Goal: Task Accomplishment & Management: Use online tool/utility

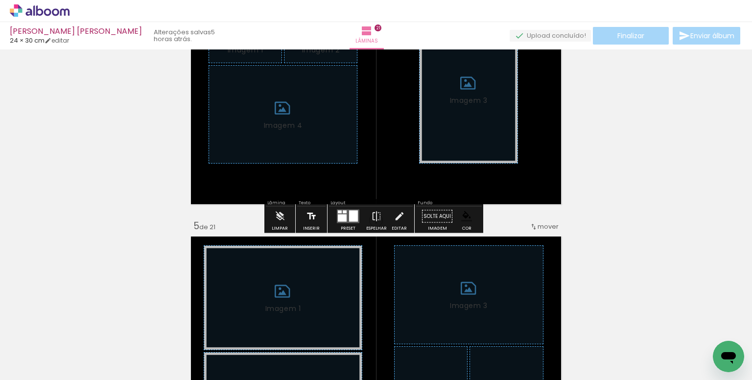
scroll to position [894, 0]
click at [279, 214] on iron-icon at bounding box center [280, 216] width 11 height 20
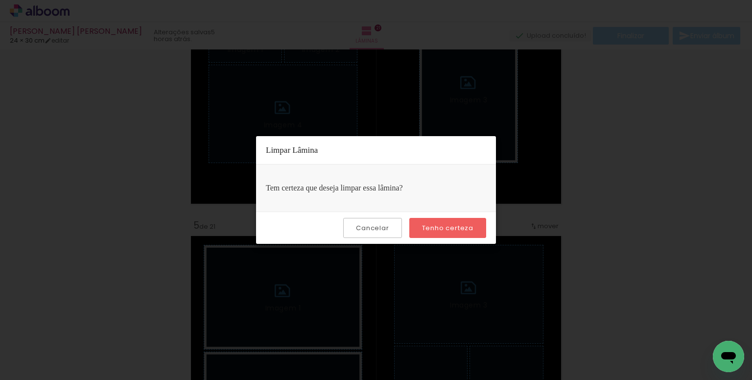
click at [0, 0] on slot "Tenho certeza" at bounding box center [0, 0] width 0 height 0
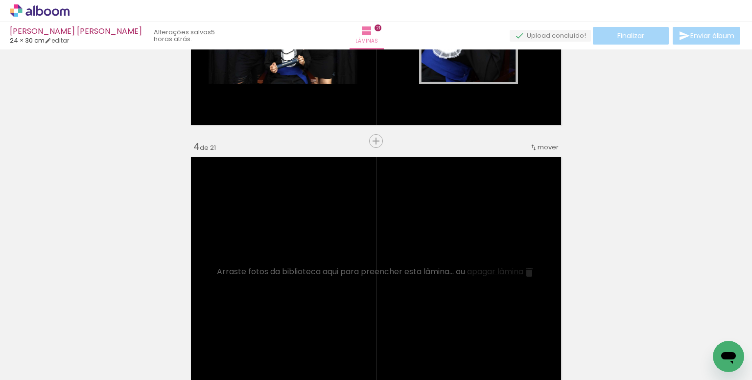
scroll to position [698, 0]
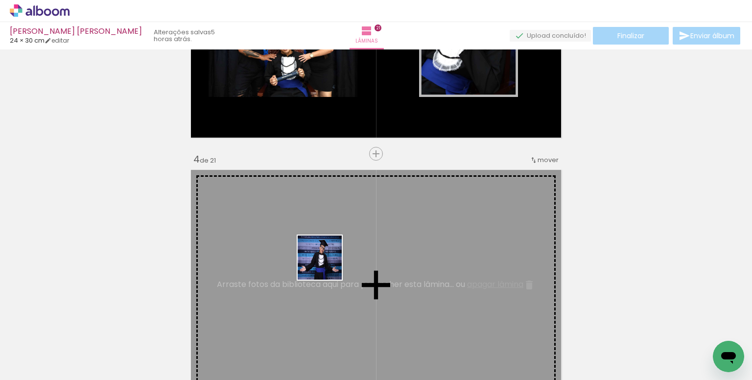
drag, startPoint x: 372, startPoint y: 341, endPoint x: 327, endPoint y: 265, distance: 88.5
click at [327, 265] on quentale-workspace at bounding box center [376, 190] width 752 height 380
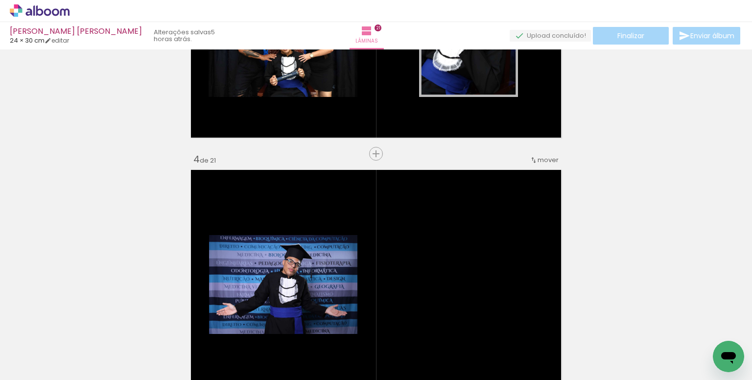
scroll to position [0, 1060]
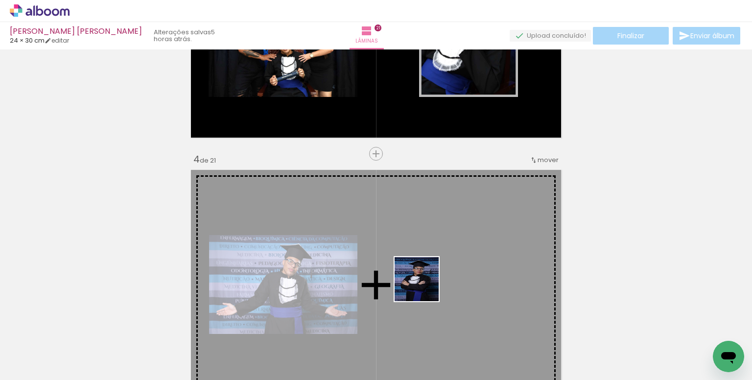
drag, startPoint x: 258, startPoint y: 349, endPoint x: 424, endPoint y: 287, distance: 177.3
click at [424, 287] on quentale-workspace at bounding box center [376, 190] width 752 height 380
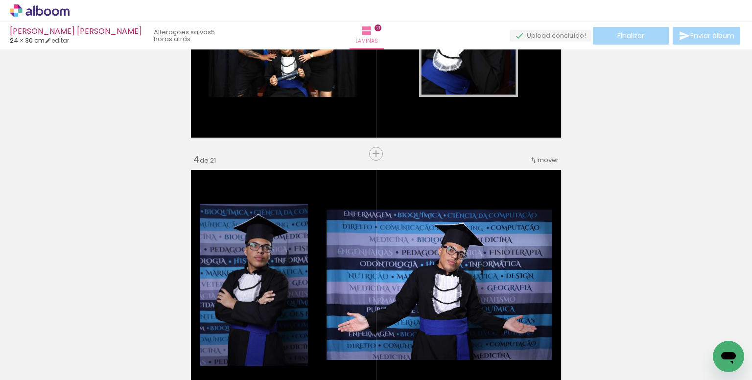
scroll to position [0, 2120]
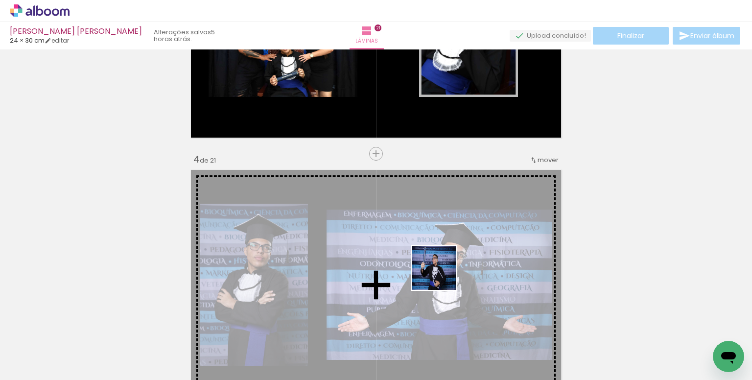
drag, startPoint x: 514, startPoint y: 347, endPoint x: 435, endPoint y: 263, distance: 115.4
click at [435, 263] on quentale-workspace at bounding box center [376, 190] width 752 height 380
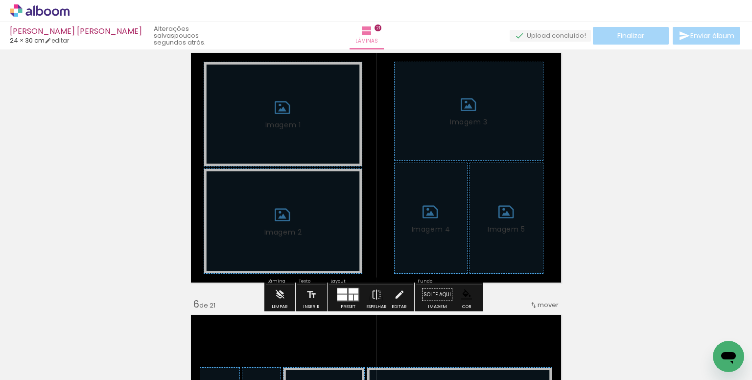
scroll to position [1090, 0]
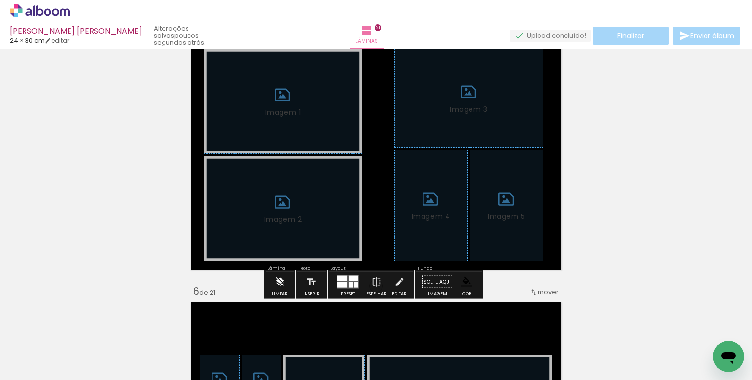
click at [276, 288] on iron-icon at bounding box center [280, 282] width 11 height 20
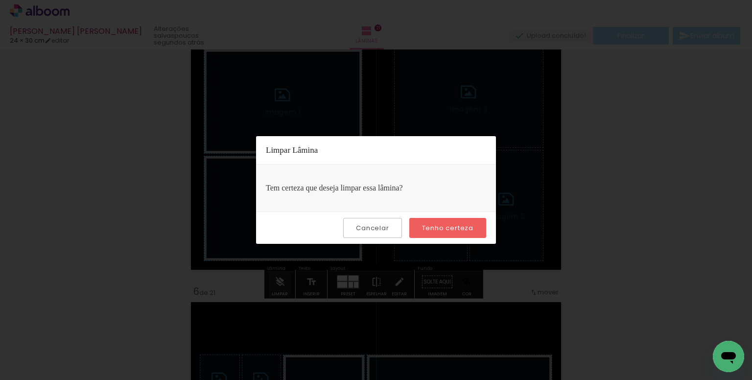
click at [0, 0] on slot "Tenho certeza" at bounding box center [0, 0] width 0 height 0
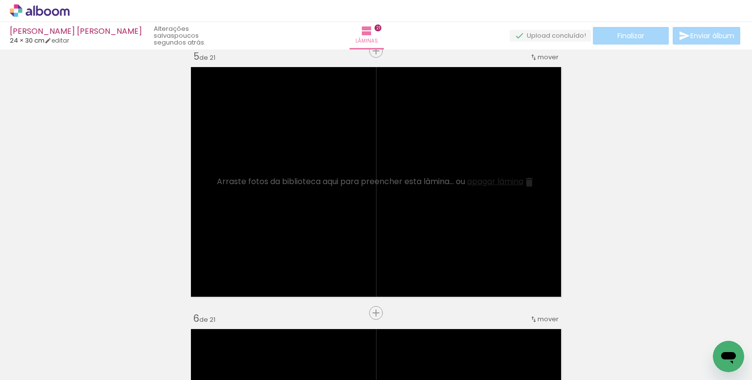
scroll to position [1127, 0]
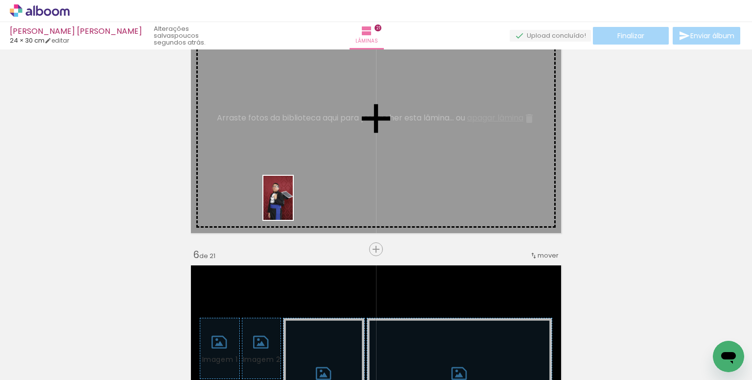
drag, startPoint x: 248, startPoint y: 263, endPoint x: 293, endPoint y: 205, distance: 73.0
click at [293, 205] on quentale-workspace at bounding box center [376, 190] width 752 height 380
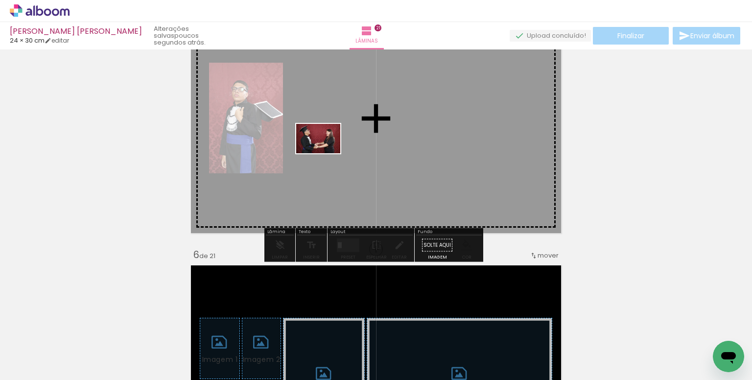
drag, startPoint x: 324, startPoint y: 316, endPoint x: 392, endPoint y: 222, distance: 116.5
click at [326, 154] on quentale-workspace at bounding box center [376, 190] width 752 height 380
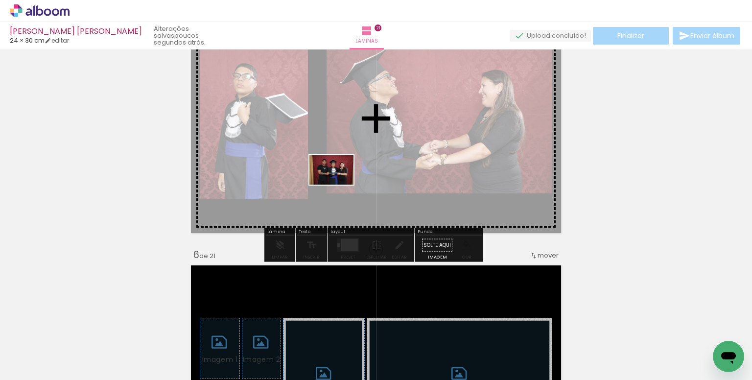
drag, startPoint x: 380, startPoint y: 336, endPoint x: 339, endPoint y: 185, distance: 156.7
click at [339, 185] on quentale-workspace at bounding box center [376, 190] width 752 height 380
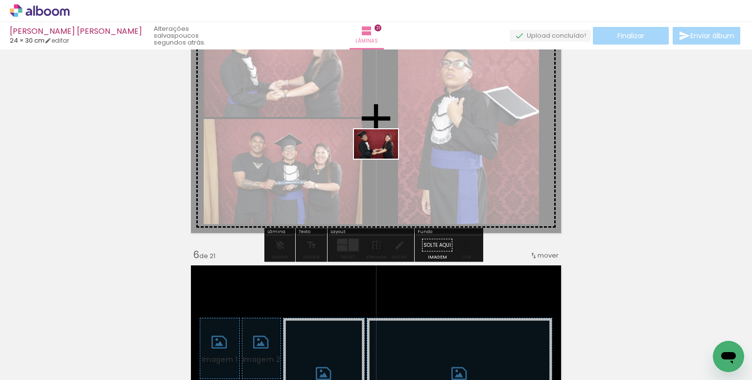
drag, startPoint x: 395, startPoint y: 302, endPoint x: 470, endPoint y: 273, distance: 80.5
click at [384, 159] on quentale-workspace at bounding box center [376, 190] width 752 height 380
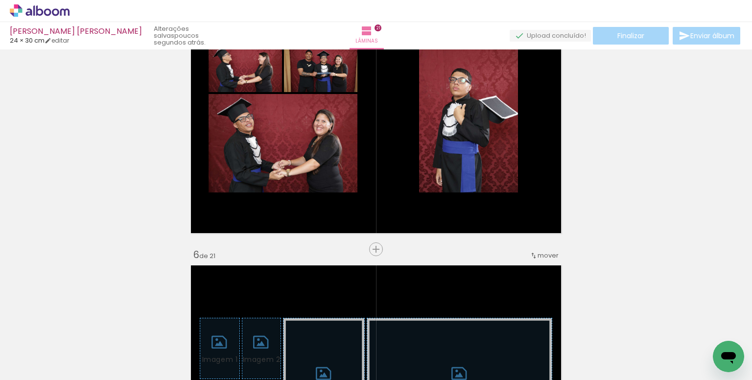
scroll to position [0, 903]
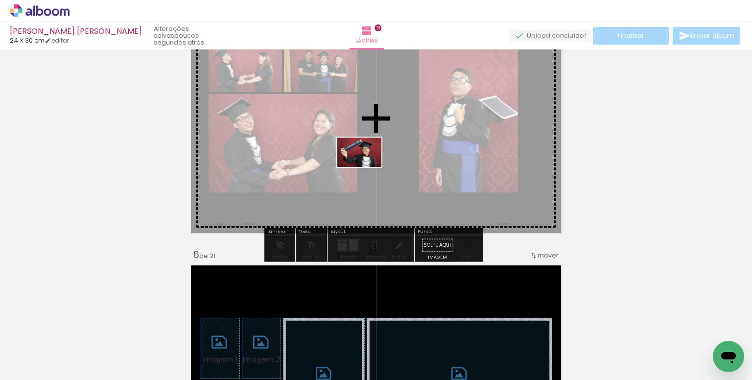
drag, startPoint x: 407, startPoint y: 289, endPoint x: 367, endPoint y: 167, distance: 127.9
click at [367, 167] on quentale-workspace at bounding box center [376, 190] width 752 height 380
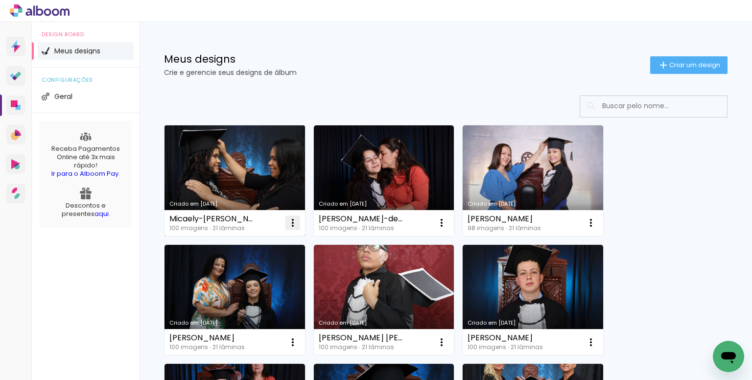
drag, startPoint x: 294, startPoint y: 222, endPoint x: 298, endPoint y: 227, distance: 6.7
click at [294, 222] on iron-icon at bounding box center [293, 223] width 12 height 12
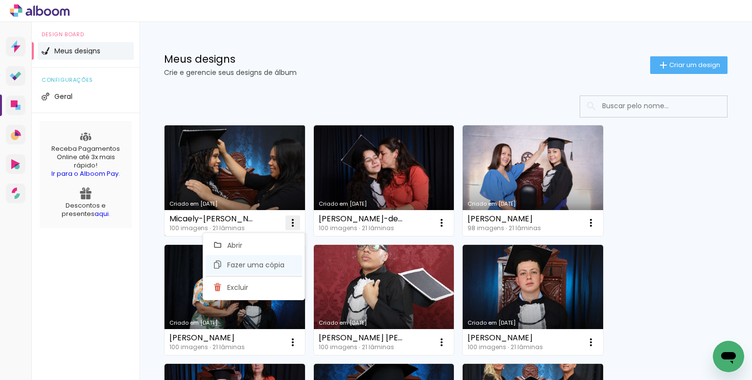
click at [273, 266] on span "Fazer uma cópia" at bounding box center [255, 265] width 57 height 7
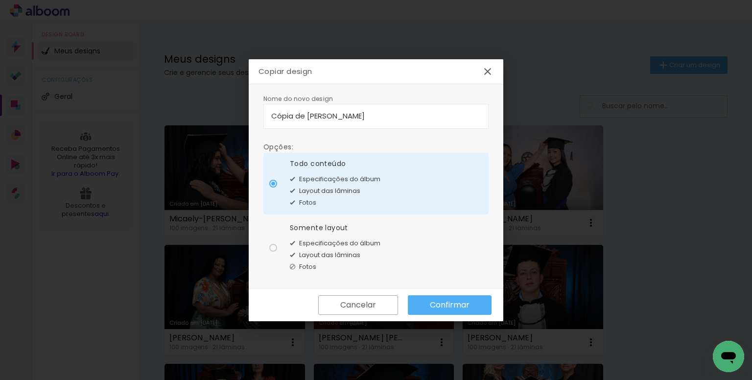
drag, startPoint x: 438, startPoint y: 115, endPoint x: 180, endPoint y: 102, distance: 258.5
click at [186, 104] on body "link( href="../../bower_components/polymer/polymer.html" rel="import" ) picture…" at bounding box center [376, 190] width 752 height 380
type input "Julia Barbosa"
type paper-input "Julia Barbosa"
click at [345, 115] on input "Julia Barbosa" at bounding box center [376, 115] width 210 height 11
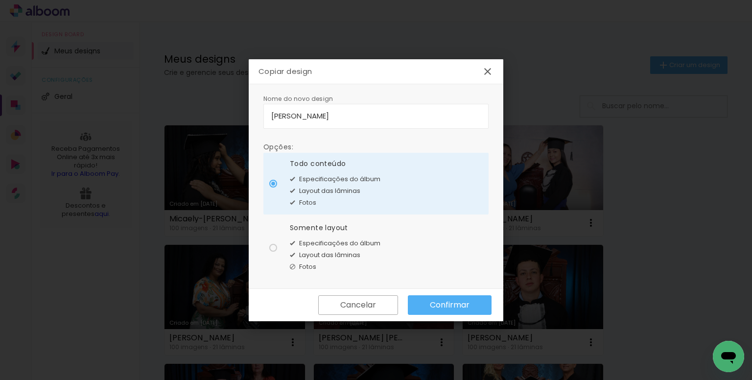
type input "[PERSON_NAME]"
type paper-input "[PERSON_NAME]"
click at [350, 118] on input "[PERSON_NAME]" at bounding box center [376, 115] width 210 height 11
drag, startPoint x: 321, startPoint y: 235, endPoint x: 334, endPoint y: 241, distance: 13.6
click at [323, 237] on div "Somente layout Especificações do álbum Layout das lâminas Fotos" at bounding box center [335, 248] width 91 height 50
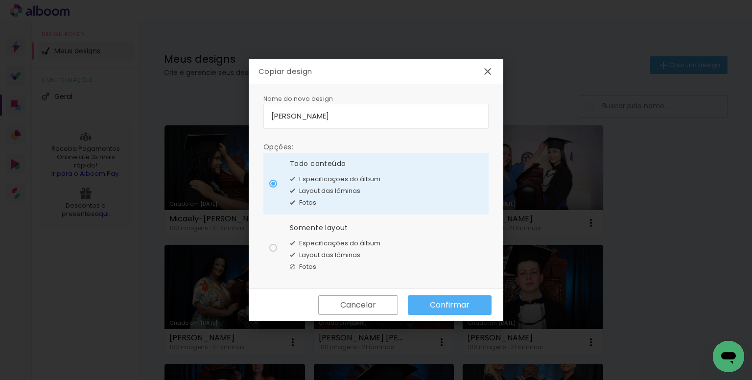
type paper-radio-button "on"
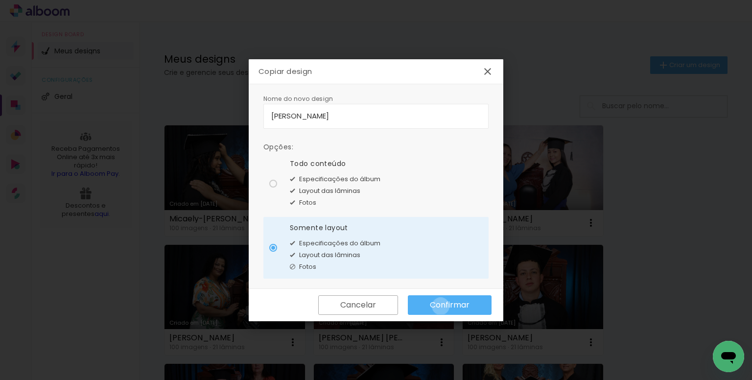
click at [0, 0] on slot "Confirmar" at bounding box center [0, 0] width 0 height 0
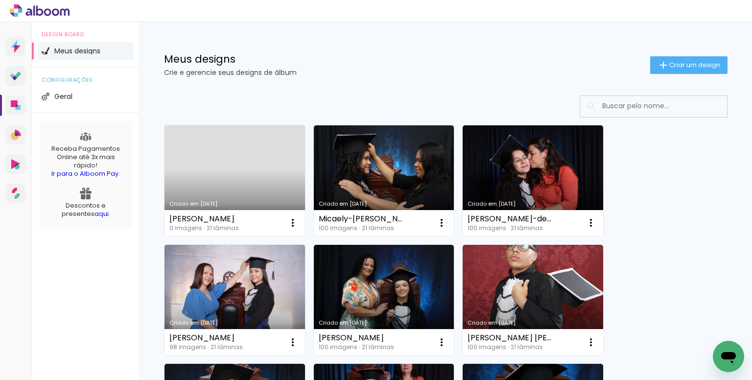
click at [239, 178] on link "Criado em [DATE]" at bounding box center [235, 180] width 141 height 111
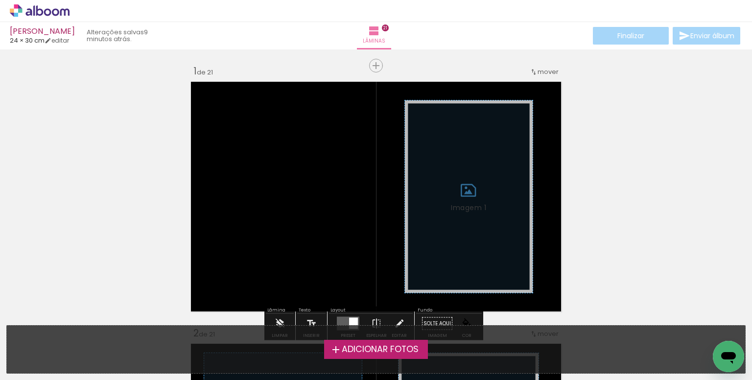
click at [365, 349] on span "Adicionar Fotos" at bounding box center [380, 349] width 77 height 9
click at [0, 0] on input "file" at bounding box center [0, 0] width 0 height 0
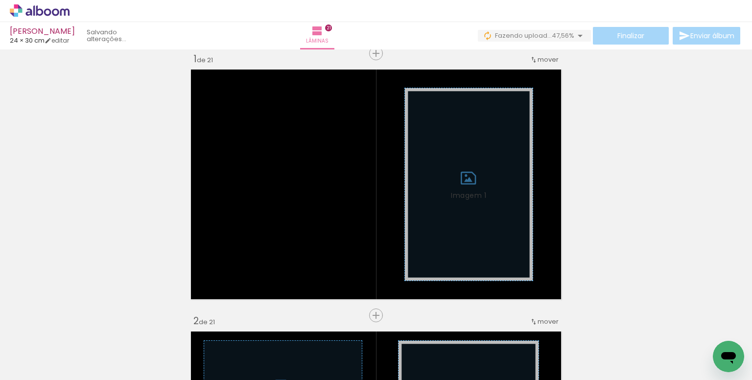
scroll to position [0, 3829]
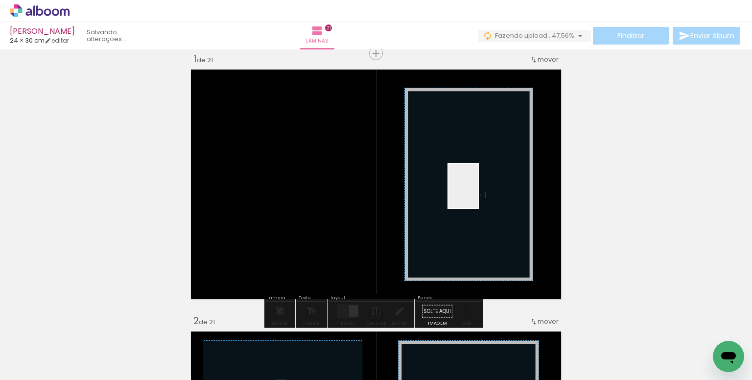
click at [478, 193] on quentale-workspace at bounding box center [376, 190] width 752 height 380
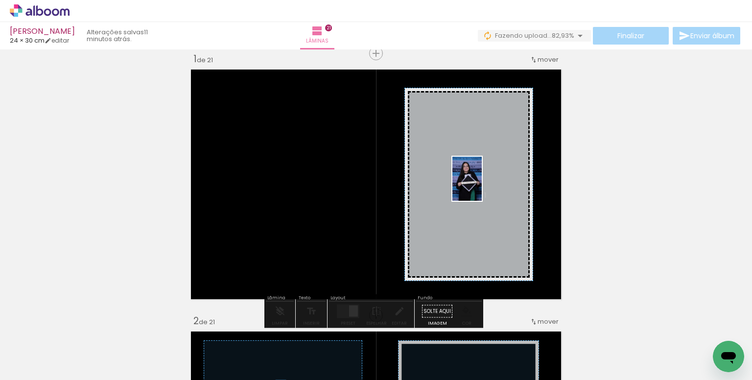
drag, startPoint x: 658, startPoint y: 309, endPoint x: 482, endPoint y: 186, distance: 215.0
click at [482, 186] on quentale-workspace at bounding box center [376, 190] width 752 height 380
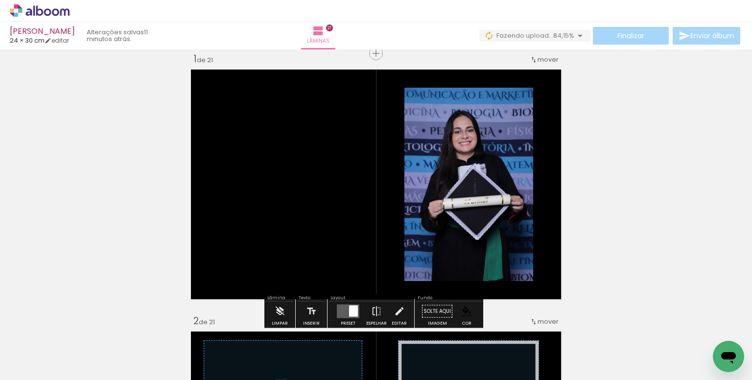
click at [506, 142] on paper-item at bounding box center [505, 141] width 18 height 7
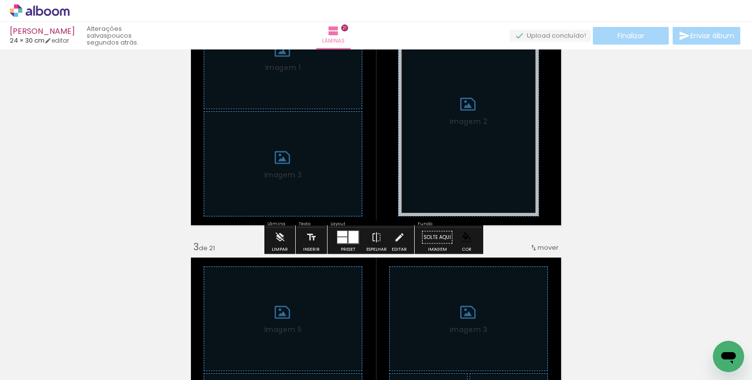
scroll to position [355, 0]
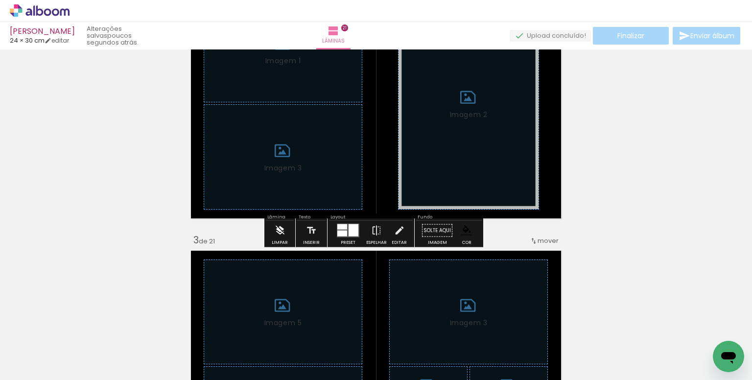
click at [280, 232] on iron-icon at bounding box center [280, 231] width 11 height 20
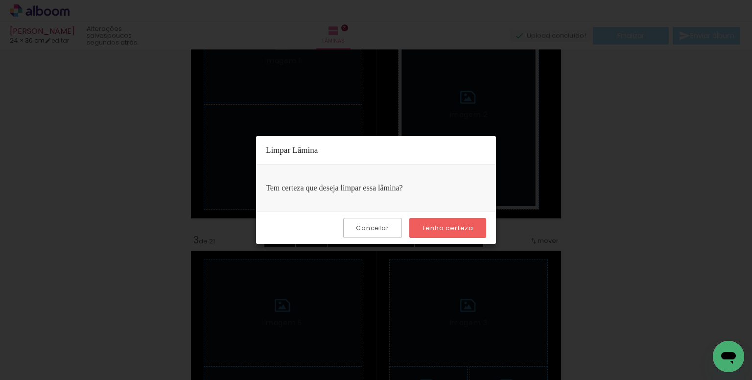
drag, startPoint x: 436, startPoint y: 223, endPoint x: 521, endPoint y: 234, distance: 85.5
click at [0, 0] on slot "Tenho certeza" at bounding box center [0, 0] width 0 height 0
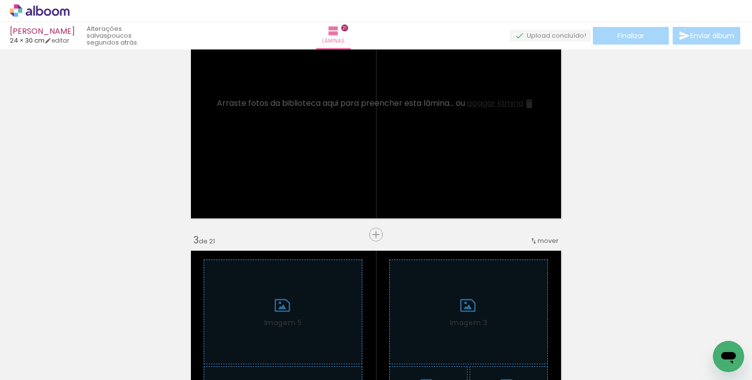
click at [46, 352] on input "Todas as fotos" at bounding box center [27, 350] width 37 height 8
click at [0, 0] on slot "Não utilizadas" at bounding box center [0, 0] width 0 height 0
type input "Não utilizadas"
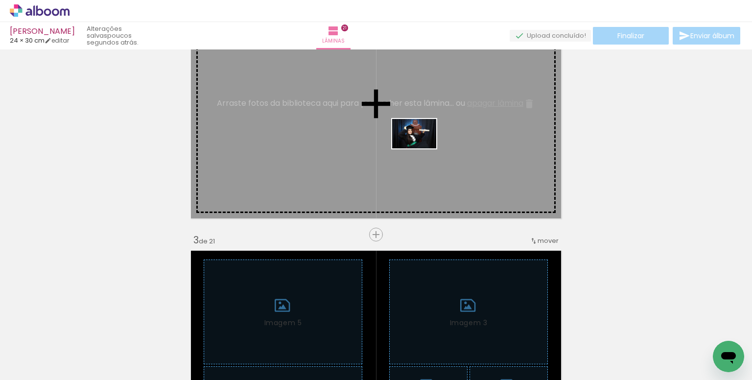
drag, startPoint x: 449, startPoint y: 338, endPoint x: 422, endPoint y: 148, distance: 192.0
click at [422, 148] on quentale-workspace at bounding box center [376, 190] width 752 height 380
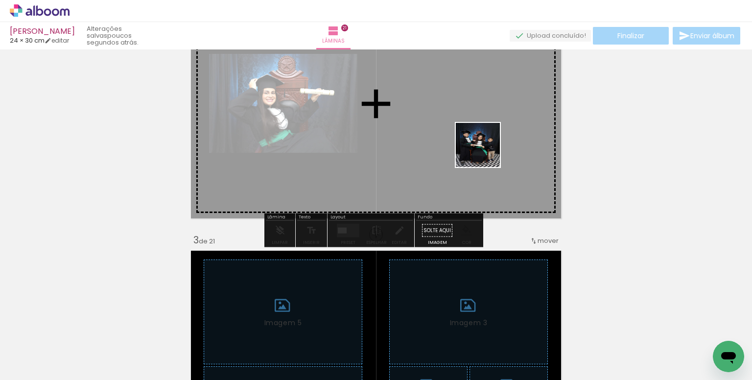
drag, startPoint x: 496, startPoint y: 307, endPoint x: 485, endPoint y: 134, distance: 172.8
click at [485, 134] on quentale-workspace at bounding box center [376, 190] width 752 height 380
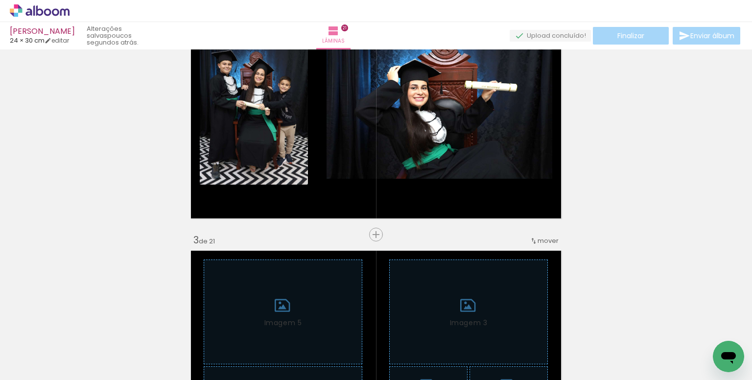
scroll to position [0, 0]
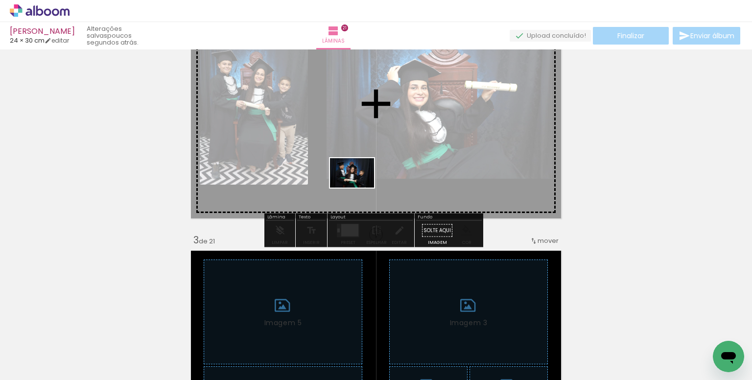
drag, startPoint x: 378, startPoint y: 296, endPoint x: 360, endPoint y: 188, distance: 110.2
click at [360, 188] on quentale-workspace at bounding box center [376, 190] width 752 height 380
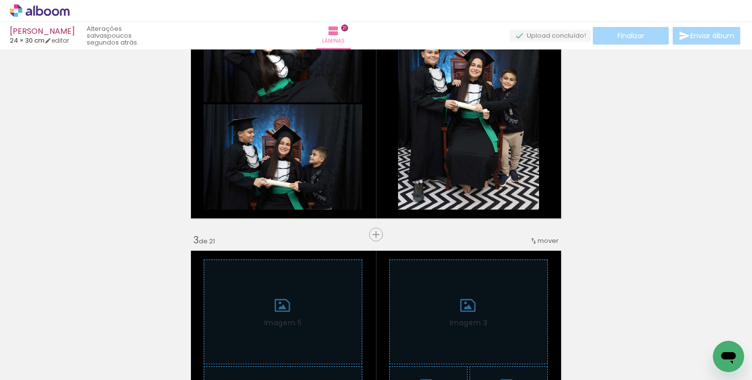
scroll to position [0, 1212]
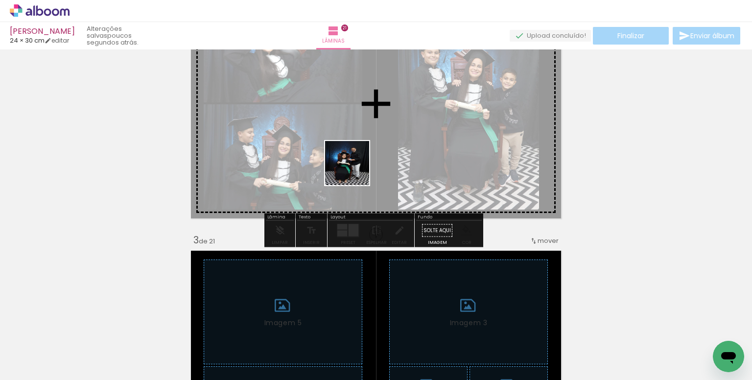
drag, startPoint x: 481, startPoint y: 356, endPoint x: 355, endPoint y: 170, distance: 223.9
click at [355, 170] on quentale-workspace at bounding box center [376, 190] width 752 height 380
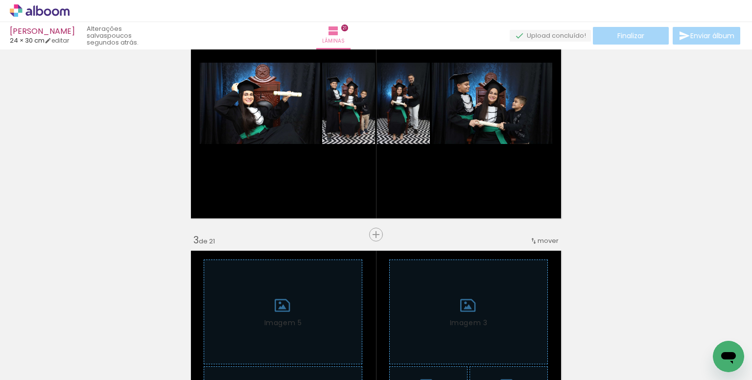
scroll to position [0, 2173]
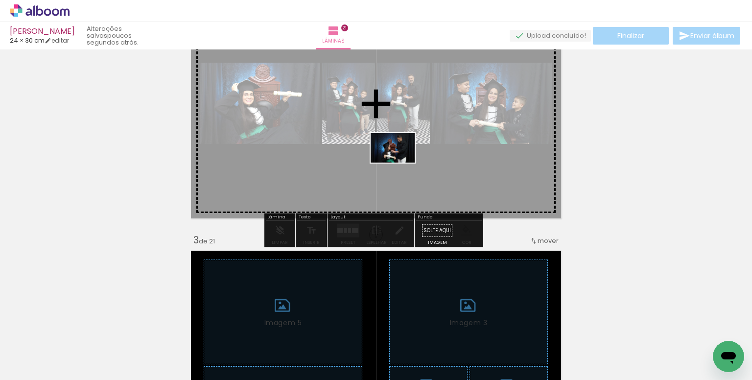
drag, startPoint x: 505, startPoint y: 339, endPoint x: 399, endPoint y: 161, distance: 206.9
click at [399, 161] on quentale-workspace at bounding box center [376, 190] width 752 height 380
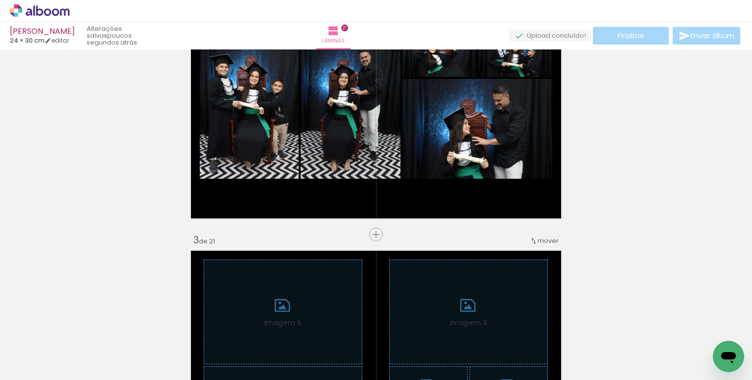
scroll to position [0, 2769]
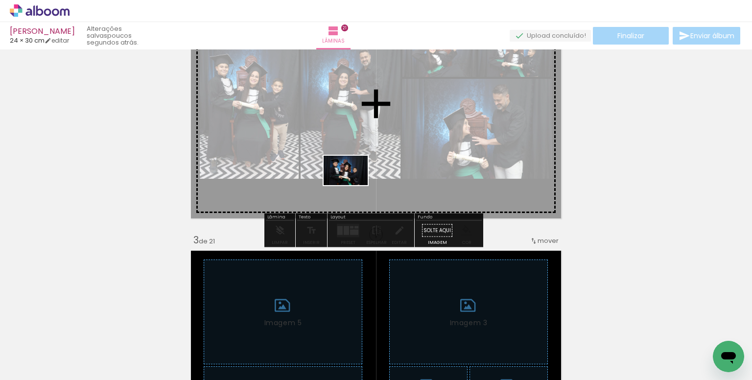
drag, startPoint x: 353, startPoint y: 354, endPoint x: 353, endPoint y: 185, distance: 168.5
click at [353, 185] on quentale-workspace at bounding box center [376, 190] width 752 height 380
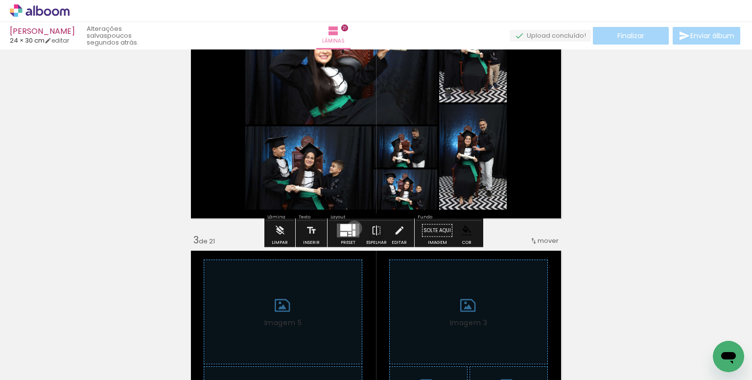
click at [353, 228] on div at bounding box center [354, 226] width 3 height 5
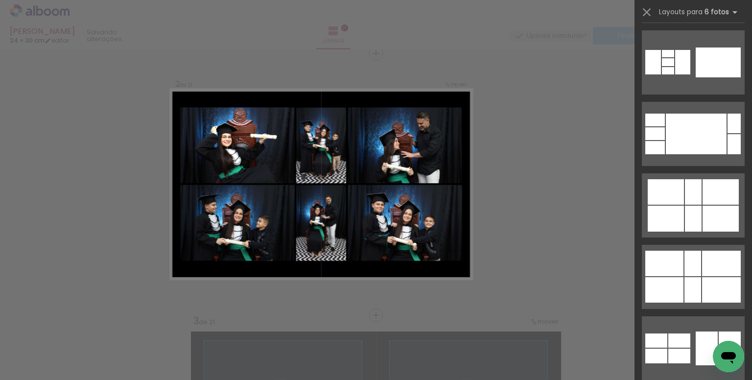
scroll to position [833, 0]
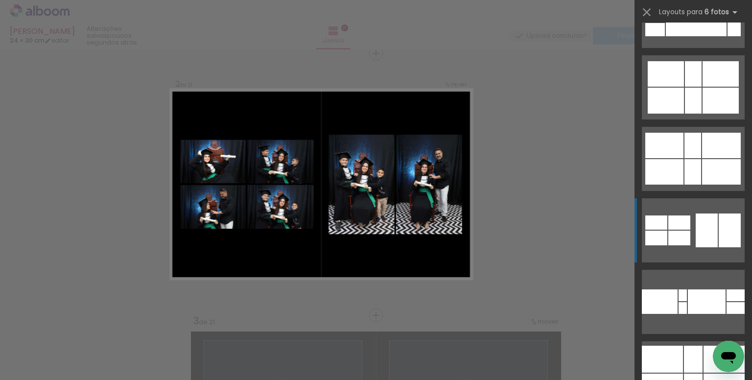
click at [696, 225] on div at bounding box center [707, 231] width 22 height 34
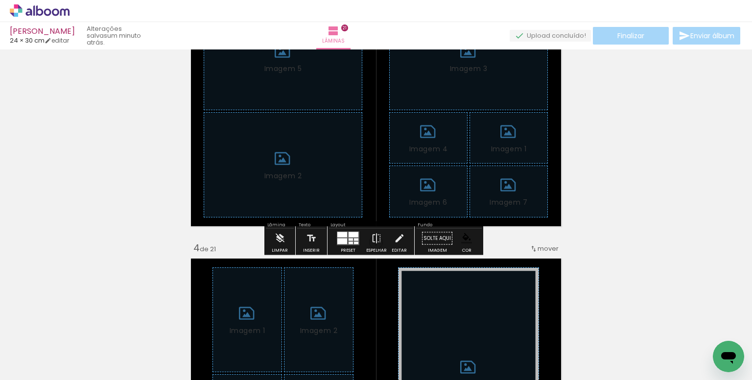
scroll to position [617, 0]
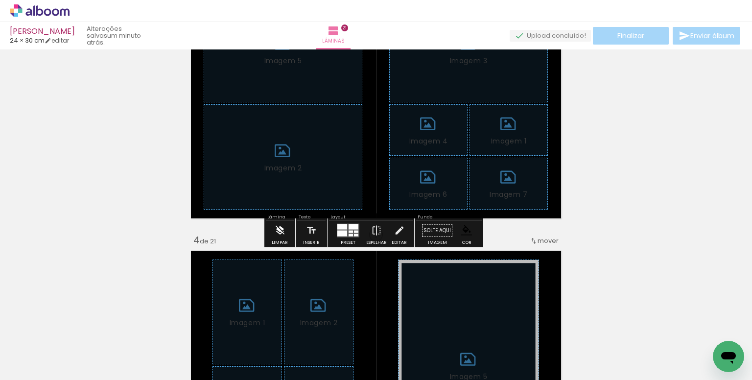
click at [277, 229] on iron-icon at bounding box center [280, 231] width 11 height 20
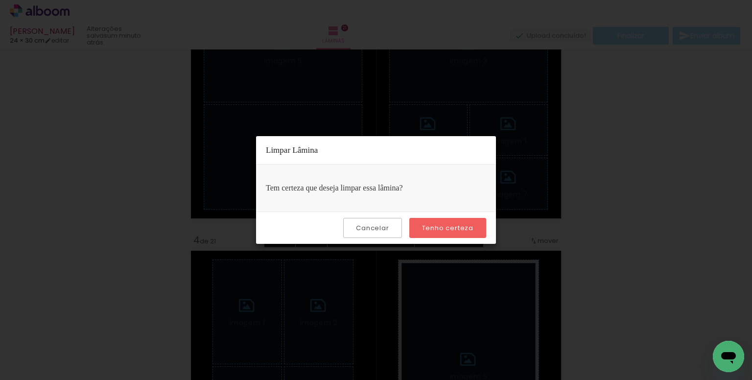
click at [431, 222] on paper-button "Tenho certeza" at bounding box center [448, 228] width 77 height 20
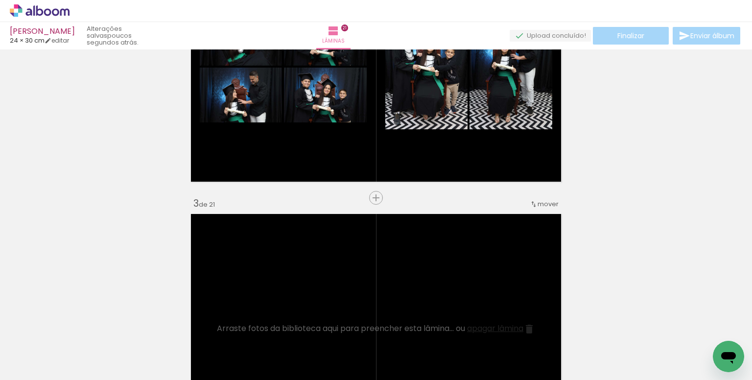
scroll to position [0, 0]
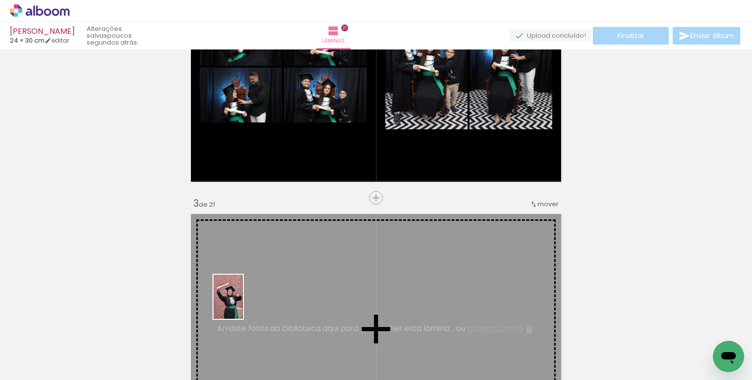
drag, startPoint x: 164, startPoint y: 348, endPoint x: 330, endPoint y: 285, distance: 177.4
click at [243, 304] on quentale-workspace at bounding box center [376, 190] width 752 height 380
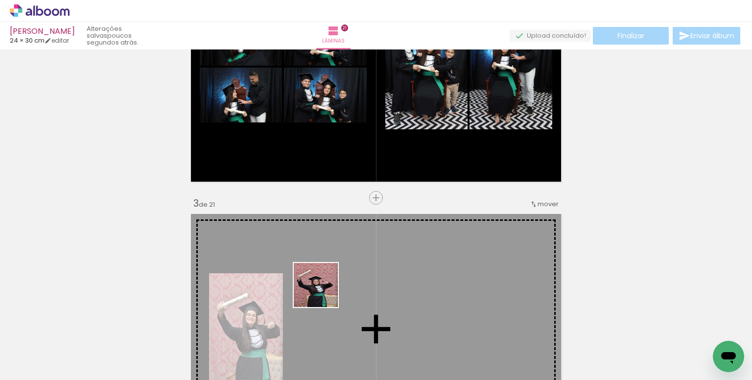
drag, startPoint x: 305, startPoint y: 345, endPoint x: 384, endPoint y: 312, distance: 85.6
click at [329, 276] on quentale-workspace at bounding box center [376, 190] width 752 height 380
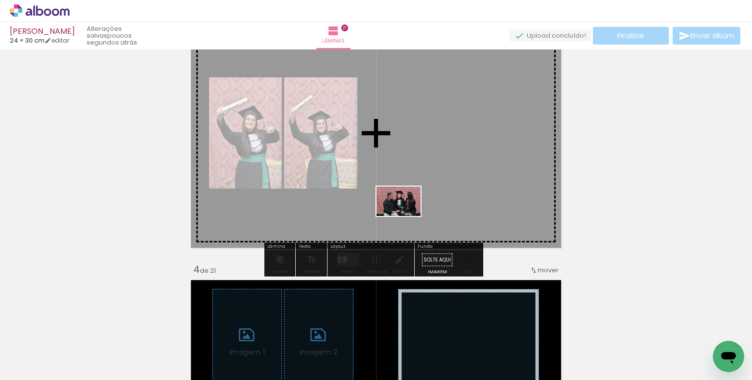
drag, startPoint x: 220, startPoint y: 341, endPoint x: 443, endPoint y: 280, distance: 231.1
click at [408, 215] on quentale-workspace at bounding box center [376, 190] width 752 height 380
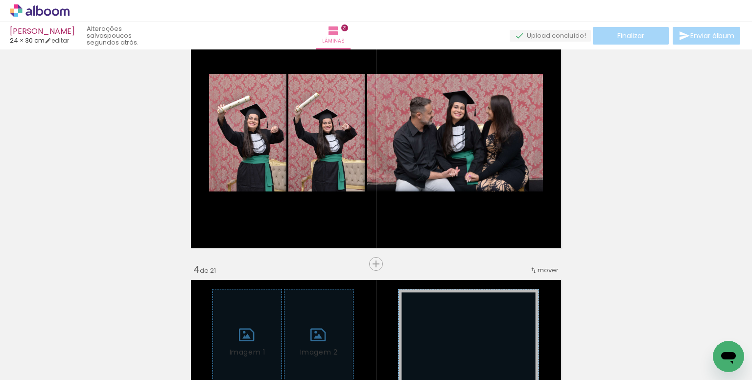
scroll to position [0, 460]
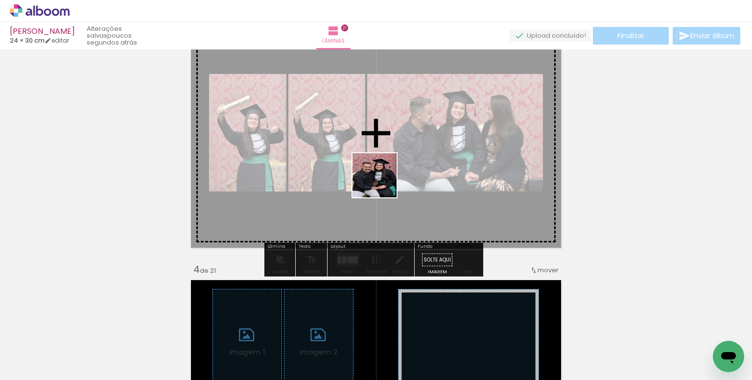
drag, startPoint x: 356, startPoint y: 349, endPoint x: 382, endPoint y: 183, distance: 168.6
click at [382, 183] on quentale-workspace at bounding box center [376, 190] width 752 height 380
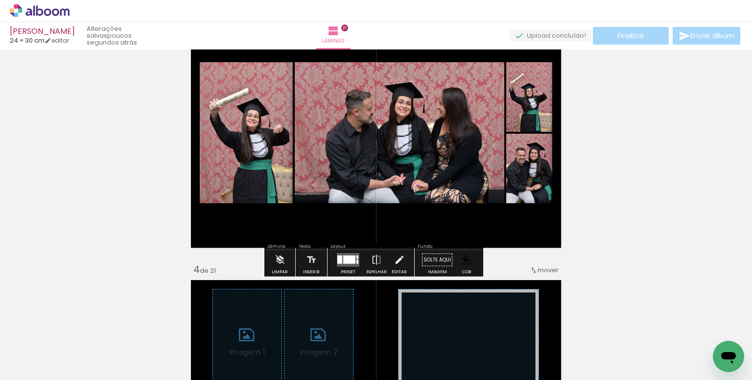
click at [349, 255] on quentale-layouter at bounding box center [348, 260] width 23 height 14
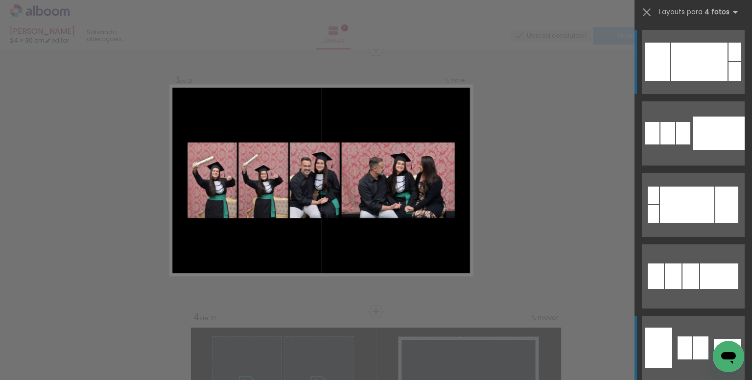
scroll to position [536, 0]
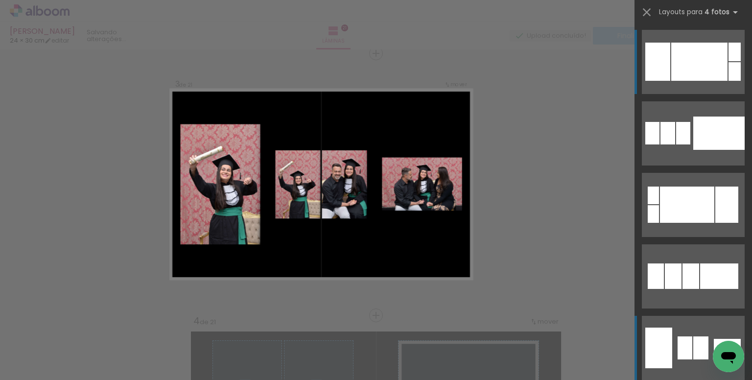
click at [694, 327] on quentale-layouter at bounding box center [693, 348] width 103 height 64
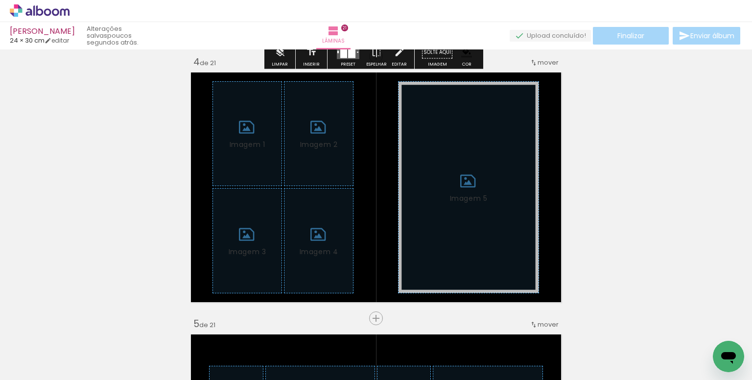
scroll to position [830, 0]
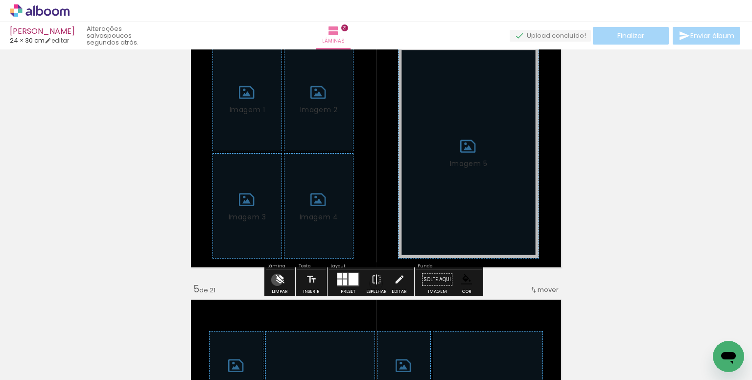
click at [278, 280] on iron-icon at bounding box center [280, 280] width 11 height 20
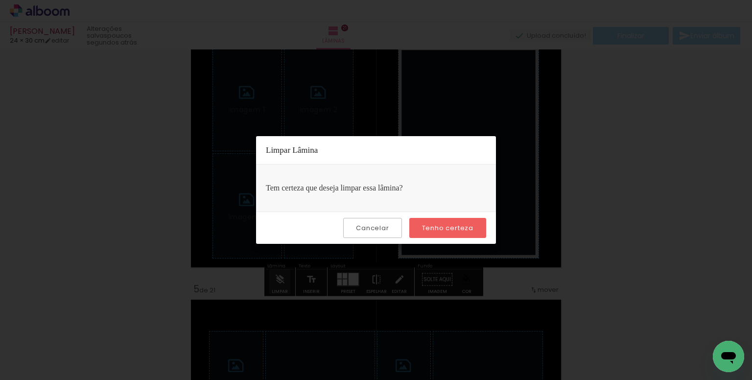
click at [419, 229] on paper-button "Tenho certeza" at bounding box center [448, 228] width 77 height 20
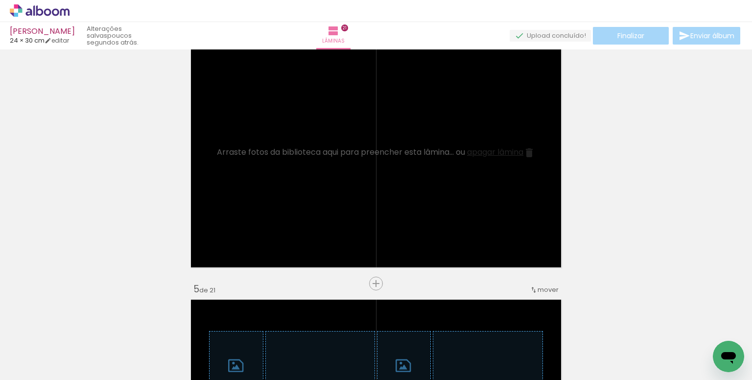
scroll to position [0, 1370]
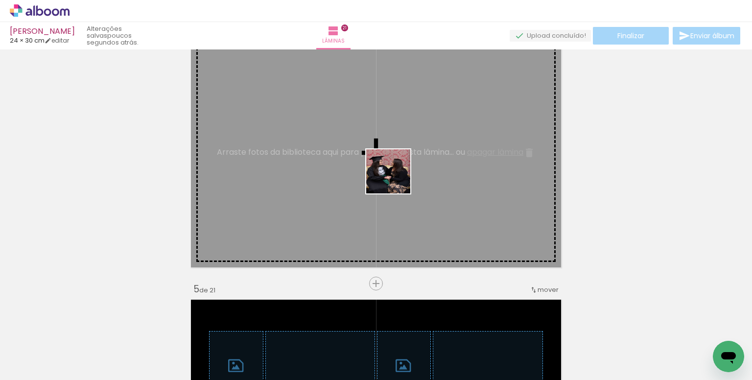
drag, startPoint x: 391, startPoint y: 217, endPoint x: 345, endPoint y: 319, distance: 112.3
click at [395, 181] on quentale-workspace at bounding box center [376, 190] width 752 height 380
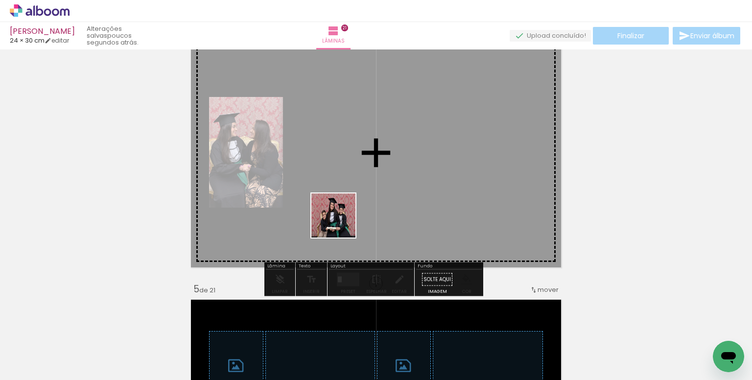
drag, startPoint x: 341, startPoint y: 223, endPoint x: 474, endPoint y: 315, distance: 161.8
click at [354, 165] on quentale-workspace at bounding box center [376, 190] width 752 height 380
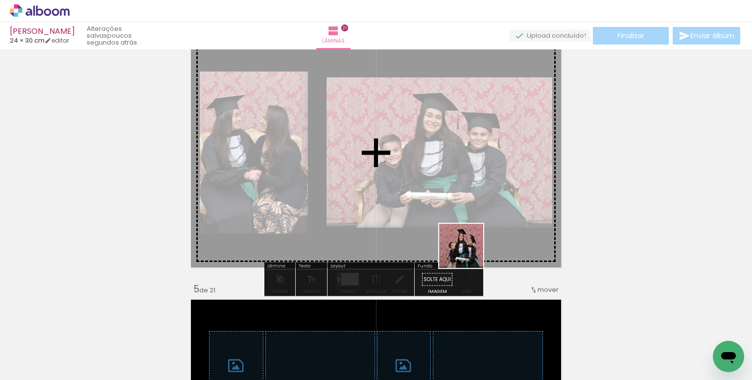
drag, startPoint x: 535, startPoint y: 343, endPoint x: 582, endPoint y: 327, distance: 49.9
click at [395, 171] on quentale-workspace at bounding box center [376, 190] width 752 height 380
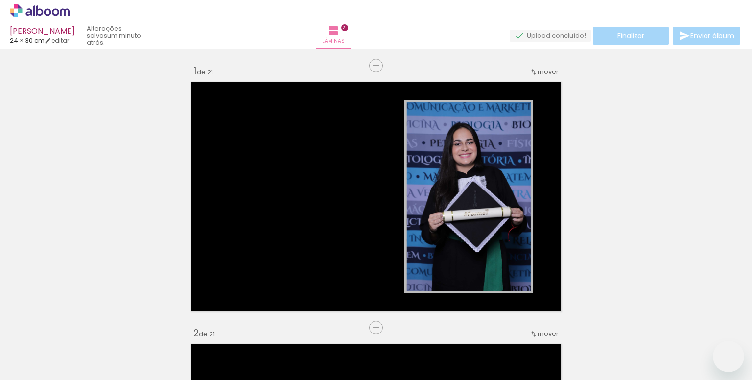
click at [0, 0] on div at bounding box center [0, 0] width 0 height 0
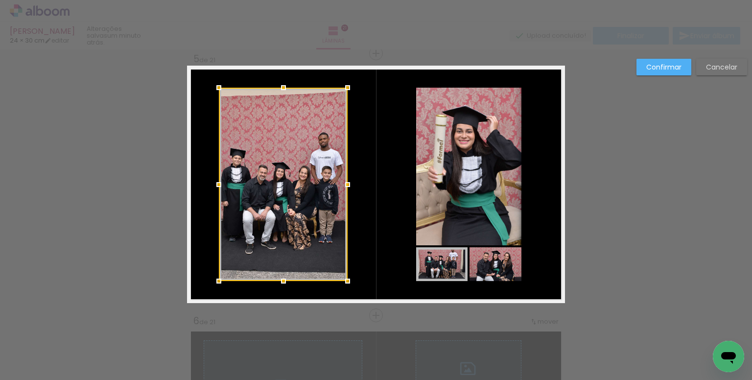
scroll to position [0, 2787]
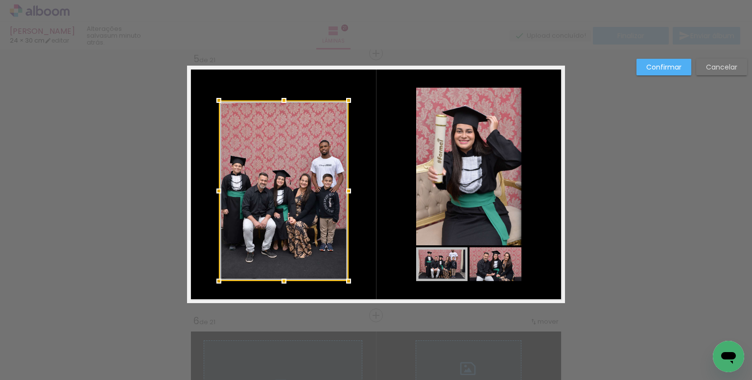
drag, startPoint x: 346, startPoint y: 87, endPoint x: 347, endPoint y: 99, distance: 12.8
click at [347, 99] on div at bounding box center [349, 101] width 20 height 20
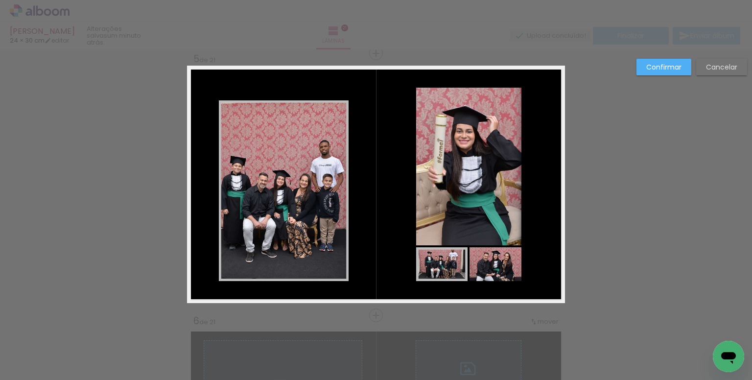
click at [0, 0] on slot "Confirmar" at bounding box center [0, 0] width 0 height 0
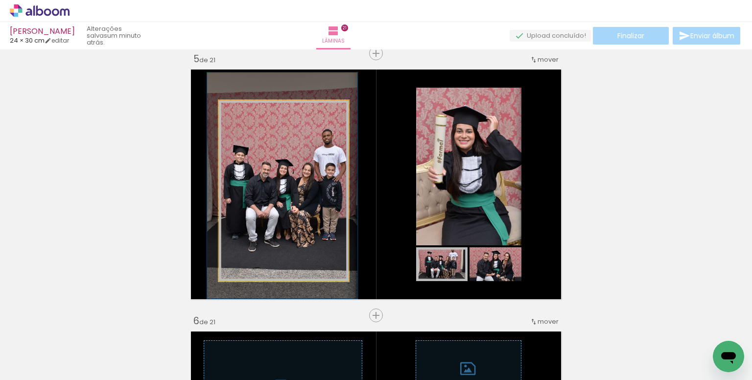
drag, startPoint x: 301, startPoint y: 183, endPoint x: 304, endPoint y: 172, distance: 11.2
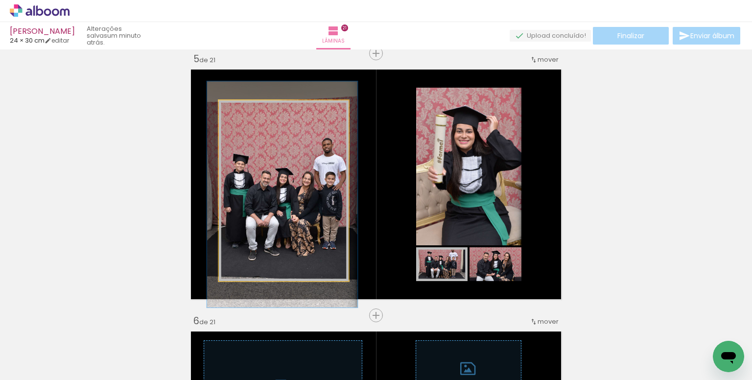
drag, startPoint x: 309, startPoint y: 194, endPoint x: 318, endPoint y: 185, distance: 13.5
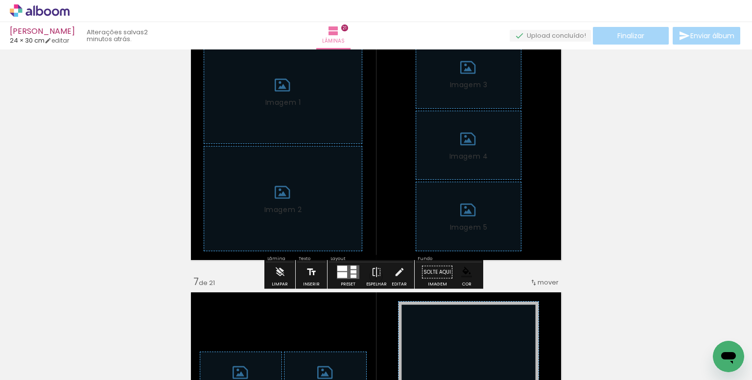
scroll to position [1403, 0]
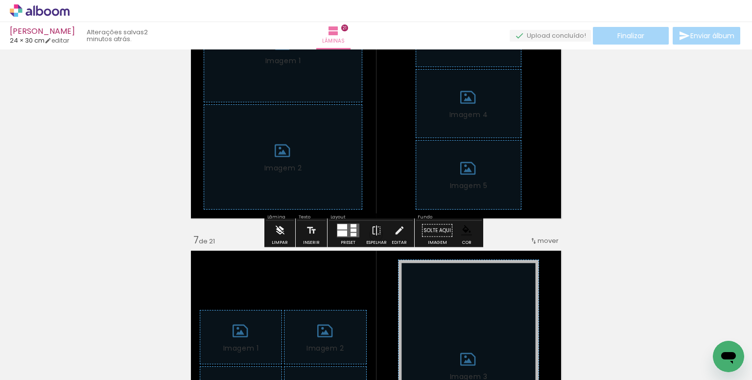
click at [280, 230] on iron-icon at bounding box center [280, 231] width 11 height 20
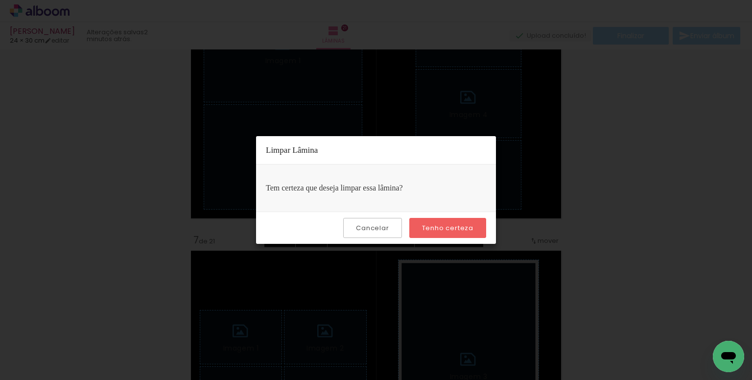
click at [0, 0] on slot "Tenho certeza" at bounding box center [0, 0] width 0 height 0
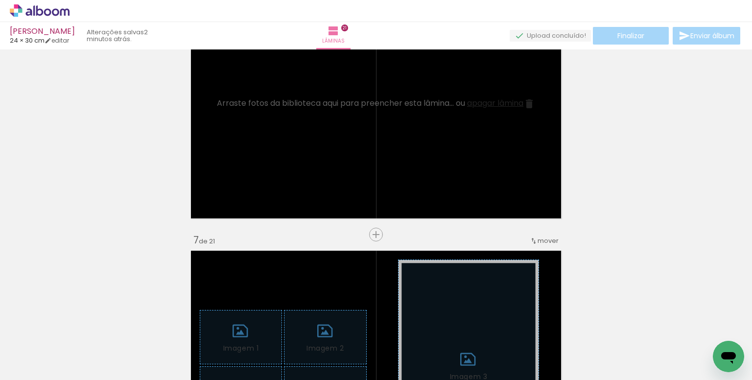
scroll to position [0, 212]
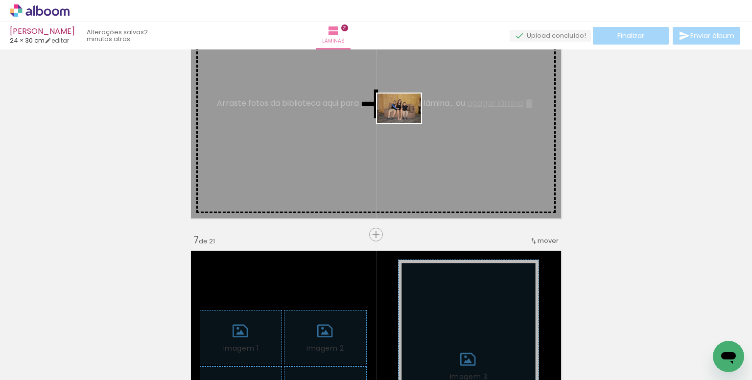
drag, startPoint x: 441, startPoint y: 330, endPoint x: 584, endPoint y: 301, distance: 145.3
click at [407, 123] on quentale-workspace at bounding box center [376, 190] width 752 height 380
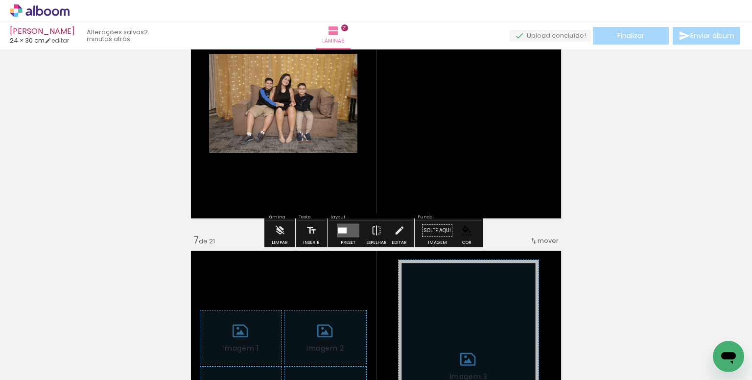
scroll to position [0, 506]
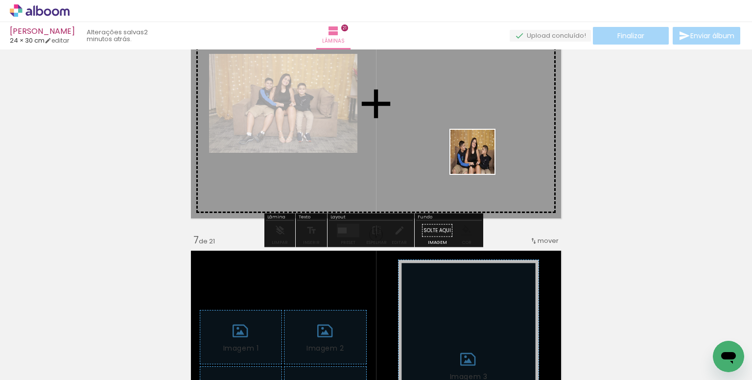
drag, startPoint x: 479, startPoint y: 328, endPoint x: 551, endPoint y: 304, distance: 75.4
click at [480, 110] on quentale-workspace at bounding box center [376, 190] width 752 height 380
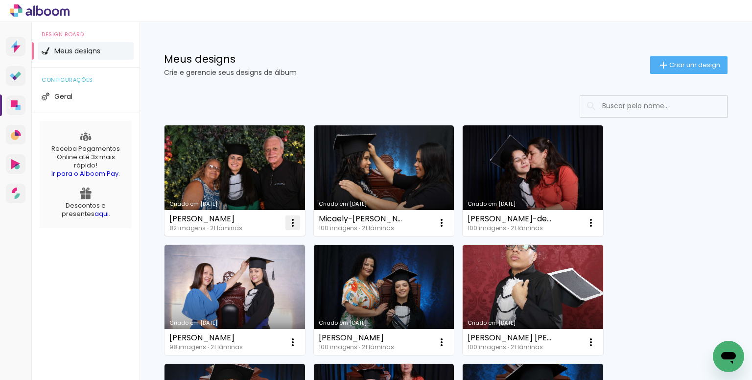
click at [295, 224] on iron-icon at bounding box center [293, 223] width 12 height 12
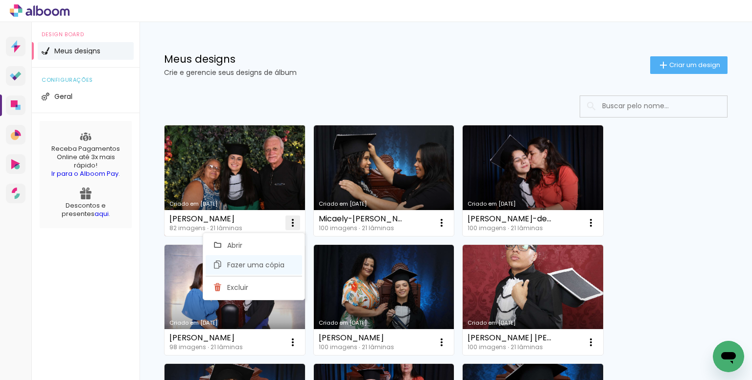
click at [266, 262] on span "Fazer uma cópia" at bounding box center [255, 265] width 57 height 7
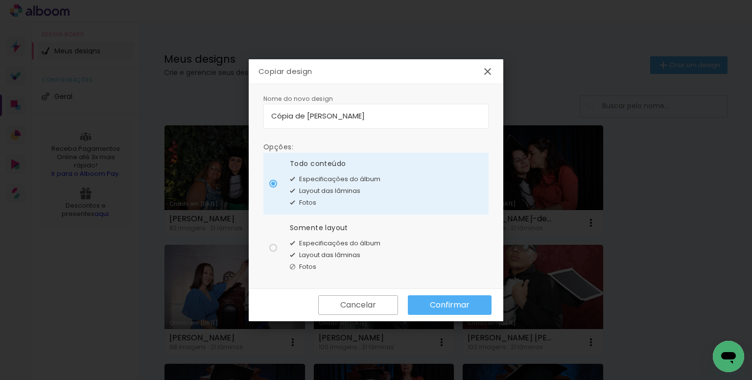
drag, startPoint x: 401, startPoint y: 110, endPoint x: 212, endPoint y: 112, distance: 189.6
click at [212, 112] on body "link( href="../../bower_components/polymer/polymer.html" rel="import" ) picture…" at bounding box center [376, 190] width 752 height 380
type input "Lais isabele"
type paper-input "Lais isabele"
click at [318, 120] on input "Lais isabele" at bounding box center [376, 115] width 210 height 11
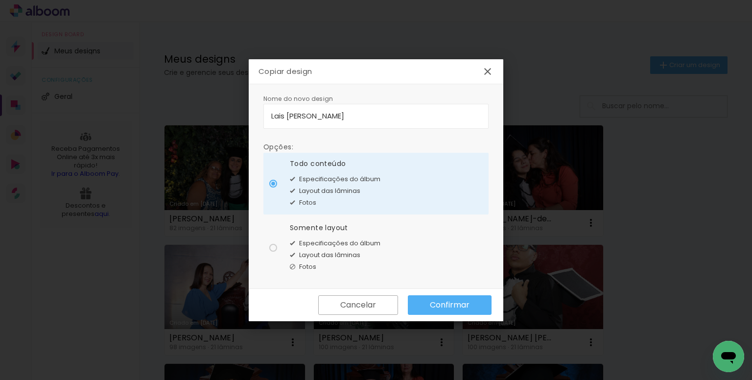
type input "Lais [PERSON_NAME]"
type paper-input "Lais [PERSON_NAME]"
click at [360, 119] on input "Lais [PERSON_NAME]" at bounding box center [376, 115] width 210 height 11
click at [335, 118] on input "Lais [PERSON_NAME]" at bounding box center [376, 115] width 210 height 11
click at [289, 115] on input "Lais [PERSON_NAME]" at bounding box center [376, 115] width 210 height 11
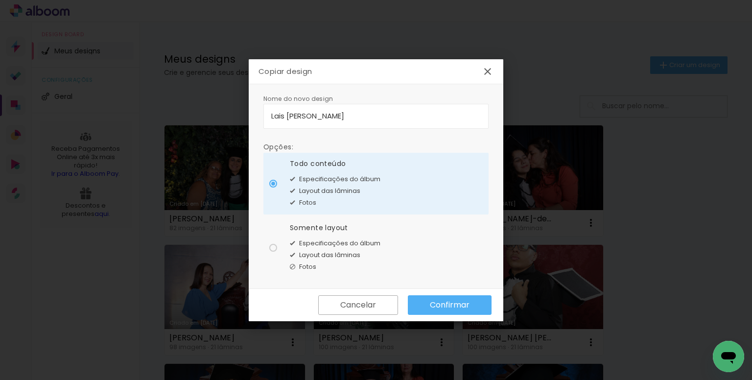
type input "Lais [PERSON_NAME]"
type paper-input "Lais [PERSON_NAME]"
drag, startPoint x: 331, startPoint y: 235, endPoint x: 530, endPoint y: 323, distance: 217.5
click at [331, 235] on div "Somente layout Especificações do álbum Layout das lâminas Fotos" at bounding box center [335, 248] width 91 height 50
type paper-radio-button "on"
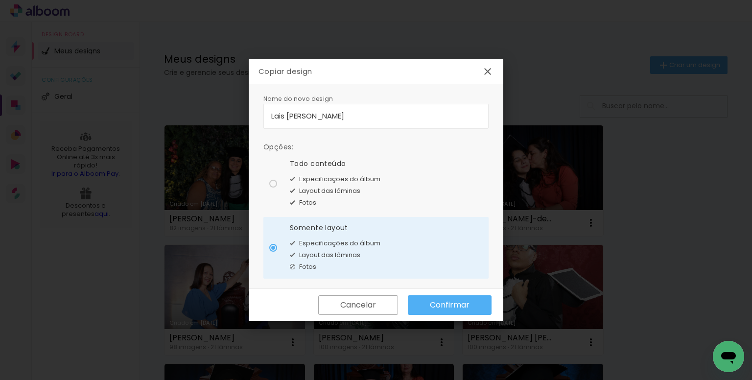
click at [0, 0] on slot "Confirmar" at bounding box center [0, 0] width 0 height 0
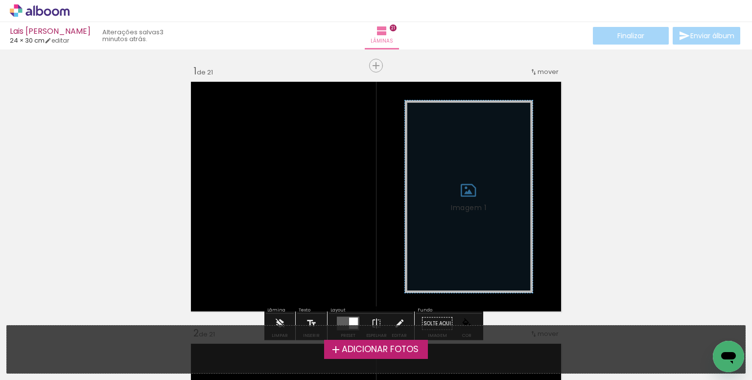
click at [361, 347] on span "Adicionar Fotos" at bounding box center [380, 349] width 77 height 9
click at [0, 0] on input "file" at bounding box center [0, 0] width 0 height 0
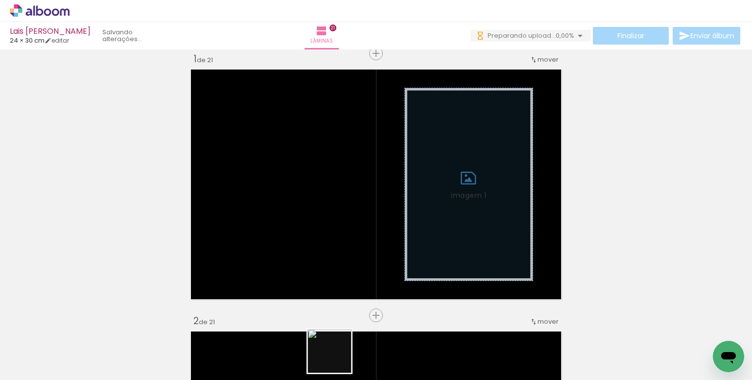
drag, startPoint x: 337, startPoint y: 359, endPoint x: 320, endPoint y: 359, distance: 16.7
click at [320, 359] on quentale-thumb at bounding box center [319, 347] width 55 height 56
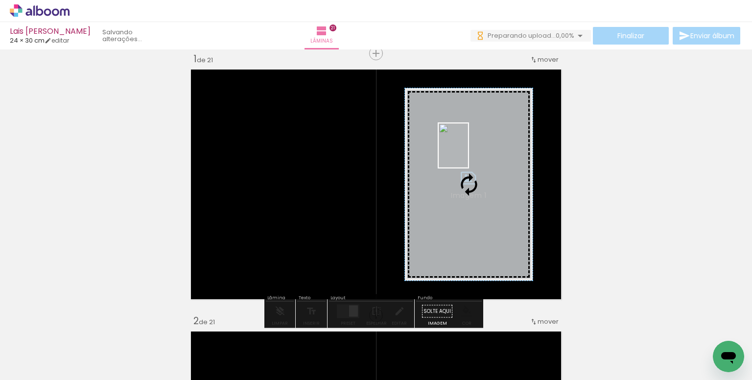
drag, startPoint x: 342, startPoint y: 337, endPoint x: 468, endPoint y: 153, distance: 223.8
click at [468, 153] on quentale-workspace at bounding box center [376, 190] width 752 height 380
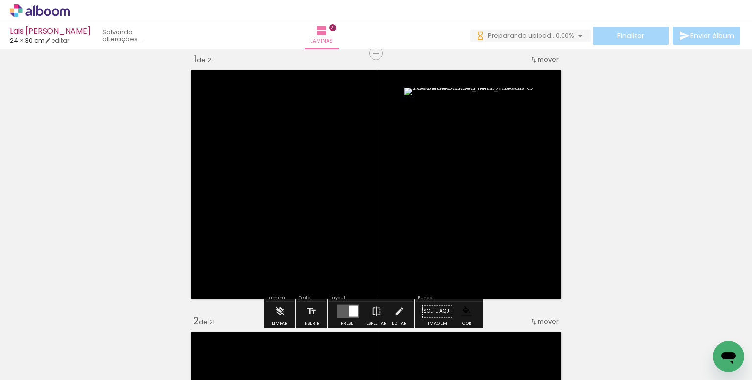
click at [502, 140] on paper-item at bounding box center [505, 141] width 18 height 7
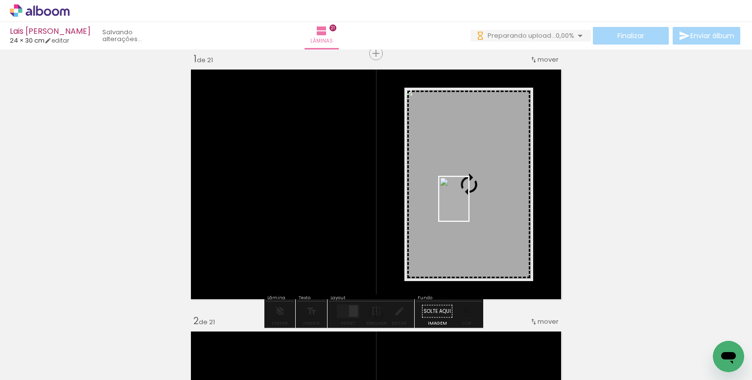
drag, startPoint x: 472, startPoint y: 353, endPoint x: 469, endPoint y: 206, distance: 146.5
click at [469, 206] on quentale-workspace at bounding box center [376, 190] width 752 height 380
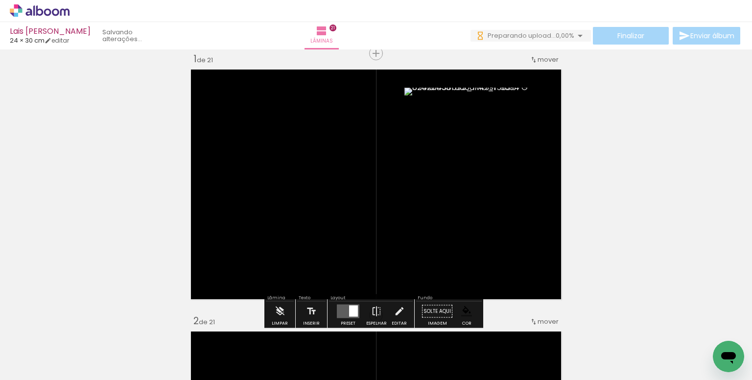
drag, startPoint x: 499, startPoint y: 140, endPoint x: 523, endPoint y: 151, distance: 27.0
click at [0, 0] on paper-item at bounding box center [0, 0] width 0 height 0
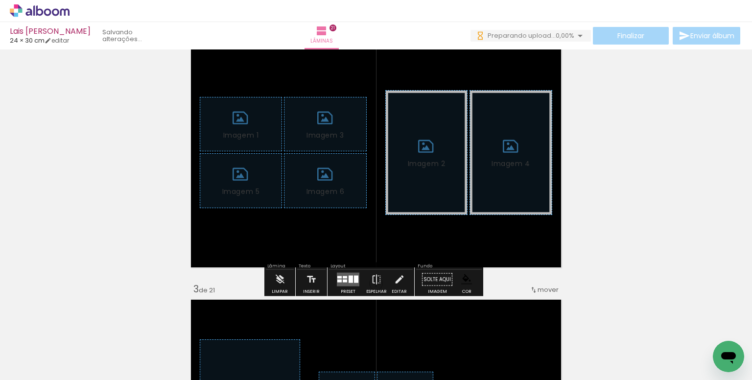
click at [30, 352] on input "Todas as fotos" at bounding box center [27, 350] width 37 height 8
click at [0, 0] on slot "Não utilizadas" at bounding box center [0, 0] width 0 height 0
type input "Não utilizadas"
click at [283, 278] on iron-icon at bounding box center [280, 280] width 11 height 20
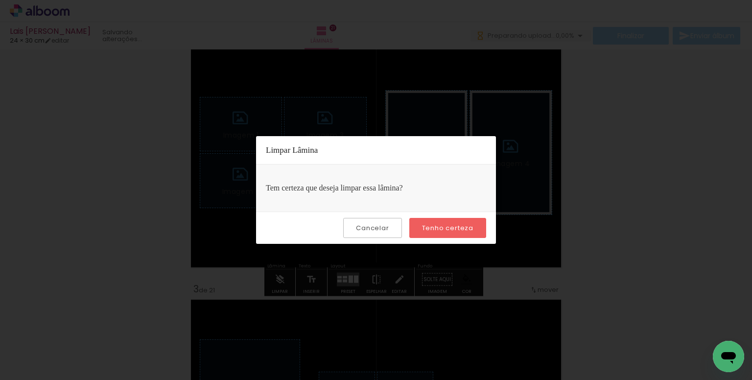
click at [435, 222] on paper-button "Tenho certeza" at bounding box center [448, 228] width 77 height 20
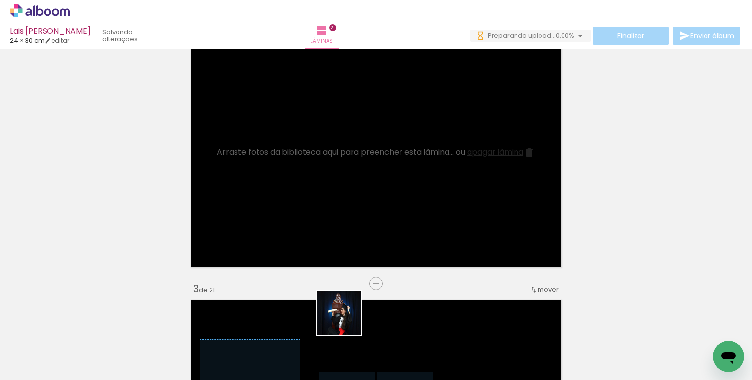
drag, startPoint x: 347, startPoint y: 321, endPoint x: 444, endPoint y: 299, distance: 99.4
click at [332, 171] on quentale-workspace at bounding box center [376, 190] width 752 height 380
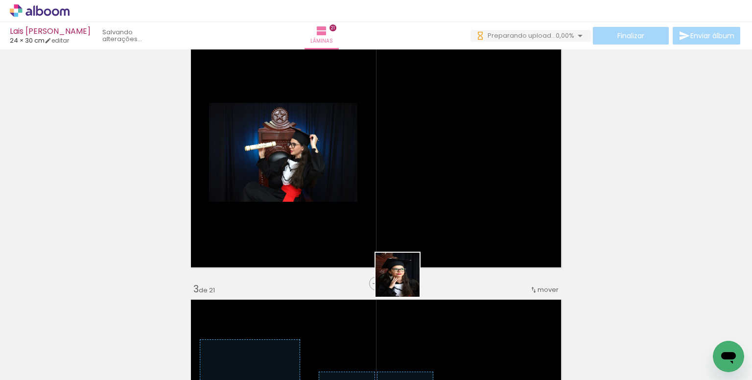
drag, startPoint x: 382, startPoint y: 345, endPoint x: 482, endPoint y: 285, distance: 116.9
click at [426, 182] on quentale-workspace at bounding box center [376, 190] width 752 height 380
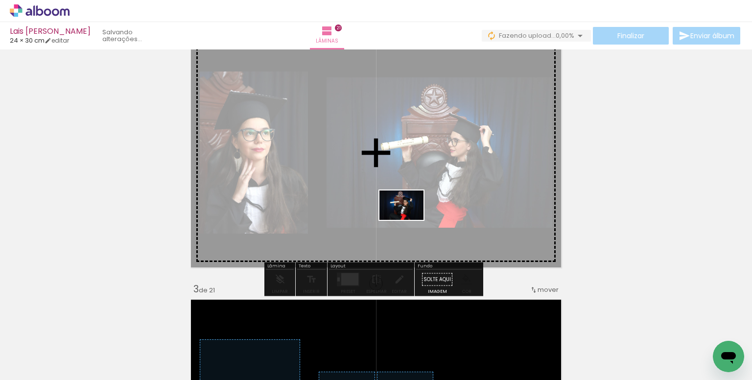
drag, startPoint x: 421, startPoint y: 350, endPoint x: 516, endPoint y: 340, distance: 95.5
click at [409, 220] on quentale-workspace at bounding box center [376, 190] width 752 height 380
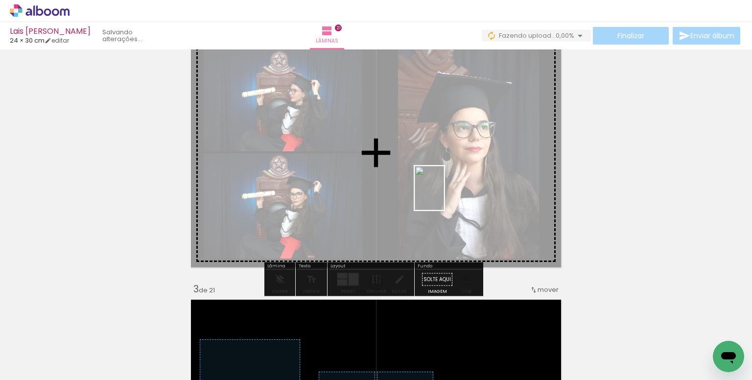
drag, startPoint x: 554, startPoint y: 340, endPoint x: 577, endPoint y: 293, distance: 52.1
click at [443, 195] on quentale-workspace at bounding box center [376, 190] width 752 height 380
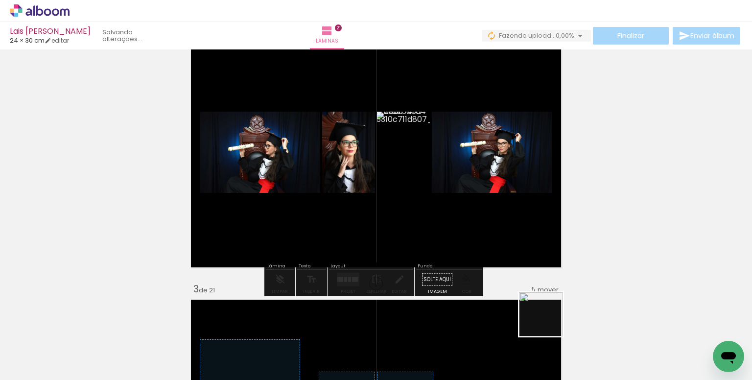
drag, startPoint x: 562, startPoint y: 347, endPoint x: 620, endPoint y: 354, distance: 58.2
click at [441, 199] on quentale-workspace at bounding box center [376, 190] width 752 height 380
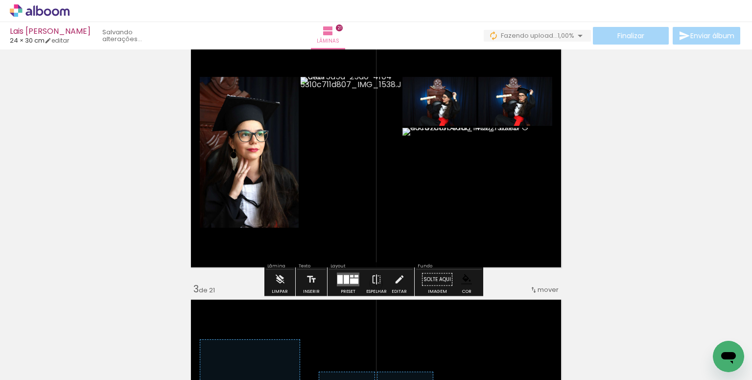
click at [355, 275] on div at bounding box center [357, 276] width 4 height 2
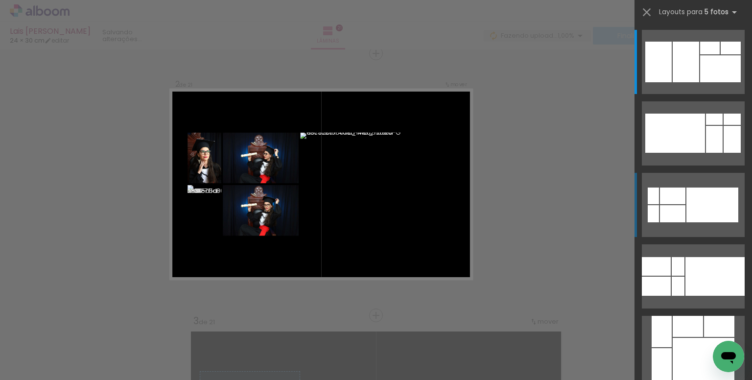
click at [717, 205] on div at bounding box center [713, 205] width 52 height 35
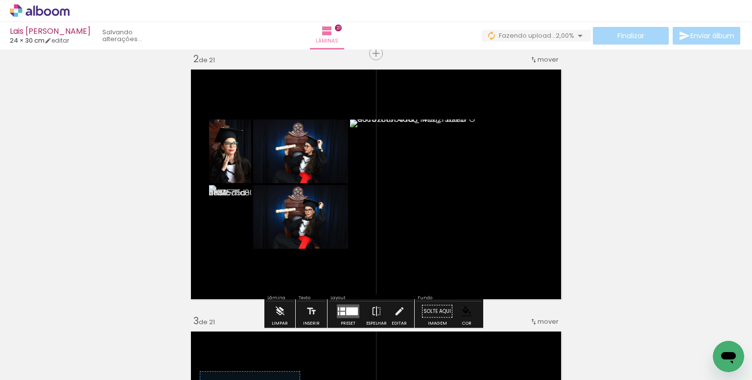
click at [445, 177] on paper-item at bounding box center [450, 180] width 18 height 7
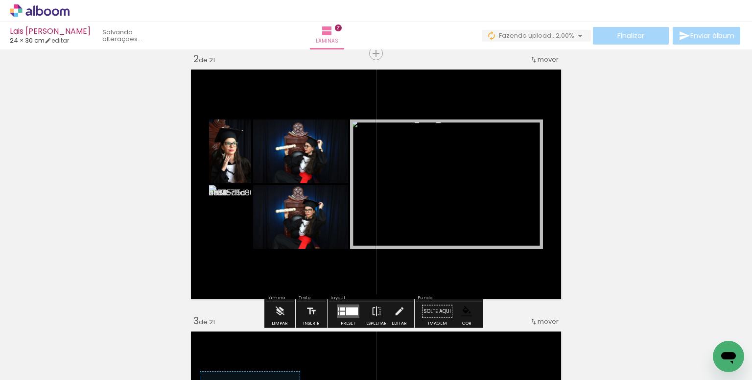
click at [0, 0] on slot at bounding box center [0, 0] width 0 height 0
click at [443, 174] on paper-item at bounding box center [450, 173] width 18 height 7
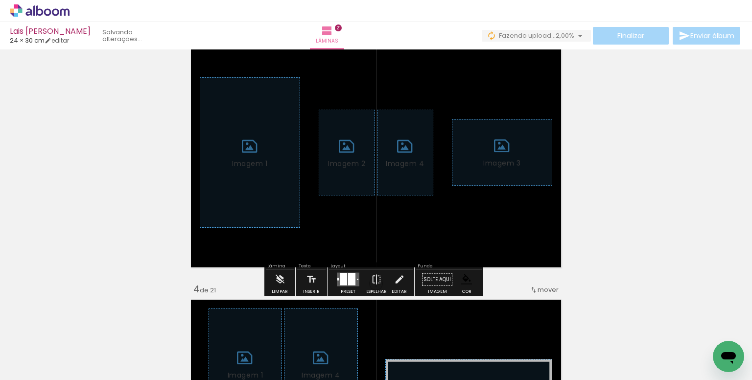
drag, startPoint x: 275, startPoint y: 285, endPoint x: 453, endPoint y: 236, distance: 184.0
click at [277, 285] on iron-icon at bounding box center [280, 280] width 11 height 20
click at [0, 0] on div "Cancelar Tenho certeza" at bounding box center [0, 0] width 0 height 0
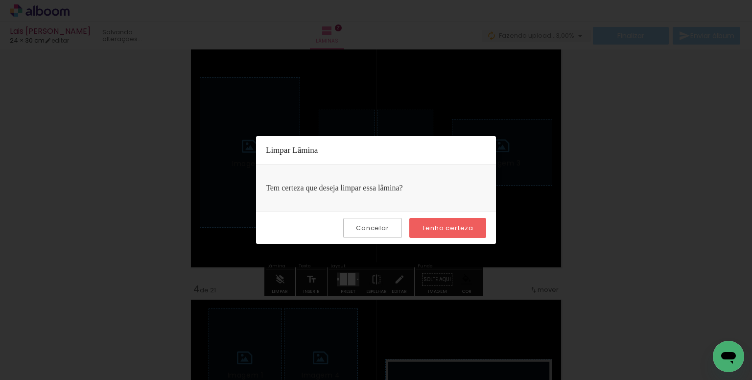
click at [452, 234] on paper-button "Tenho certeza" at bounding box center [448, 228] width 77 height 20
